Goal: Information Seeking & Learning: Learn about a topic

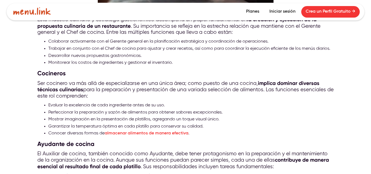
scroll to position [1060, 0]
click at [257, 81] on strong "implica dominar diversas técnicas culinarias" at bounding box center [178, 86] width 282 height 13
click at [260, 82] on strong "implica dominar diversas técnicas culinarias" at bounding box center [178, 86] width 282 height 13
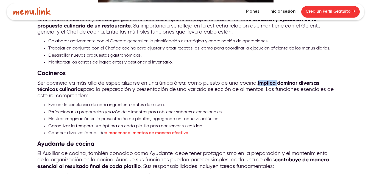
click at [260, 82] on strong "implica dominar diversas técnicas culinarias" at bounding box center [178, 86] width 282 height 13
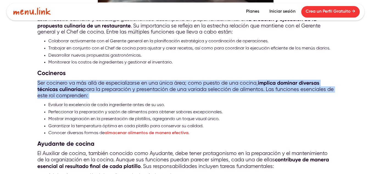
click at [260, 82] on strong "implica dominar diversas técnicas culinarias" at bounding box center [178, 86] width 282 height 13
click at [258, 84] on strong "implica dominar diversas técnicas culinarias" at bounding box center [178, 86] width 282 height 13
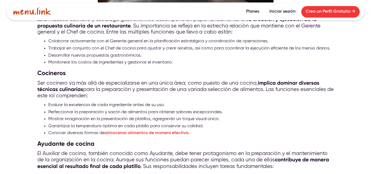
click at [257, 82] on strong "implica dominar diversas técnicas culinarias" at bounding box center [178, 86] width 282 height 13
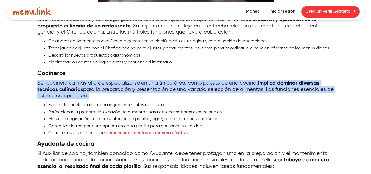
drag, startPoint x: 257, startPoint y: 82, endPoint x: 264, endPoint y: 83, distance: 7.2
click at [264, 83] on strong "implica dominar diversas técnicas culinarias" at bounding box center [178, 86] width 282 height 13
click at [264, 88] on p "Ser cocinero va más allá de especializarse en una única área; como puesto de un…" at bounding box center [185, 89] width 296 height 19
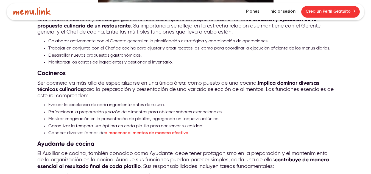
click at [257, 82] on strong "implica dominar diversas técnicas culinarias" at bounding box center [178, 86] width 282 height 13
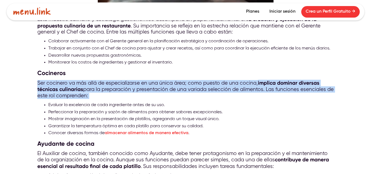
click at [257, 82] on strong "implica dominar diversas técnicas culinarias" at bounding box center [178, 86] width 282 height 13
click at [258, 82] on strong "implica dominar diversas técnicas culinarias" at bounding box center [178, 86] width 282 height 13
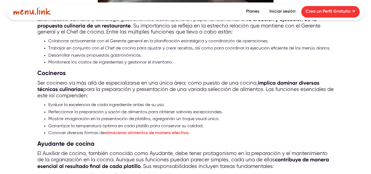
click at [258, 82] on strong "implica dominar diversas técnicas culinarias" at bounding box center [178, 86] width 282 height 13
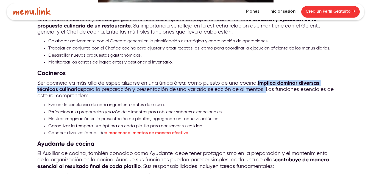
copy p "implica dominar diversas técnicas culinarias para la preparación y presentación…"
